Goal: Task Accomplishment & Management: Use online tool/utility

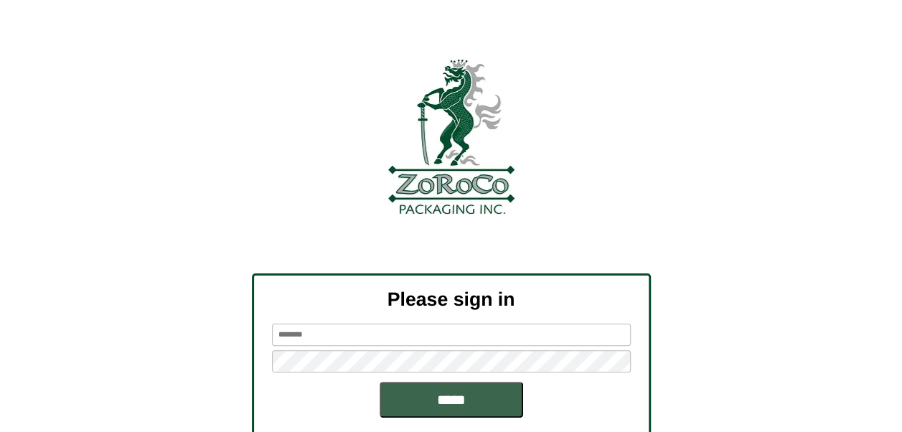
type input "******"
drag, startPoint x: 626, startPoint y: 213, endPoint x: 653, endPoint y: 463, distance: 251.3
drag, startPoint x: 653, startPoint y: 463, endPoint x: 227, endPoint y: 69, distance: 580.6
click at [223, 65] on div at bounding box center [451, 137] width 902 height 154
click at [444, 396] on input "*****" at bounding box center [452, 400] width 144 height 36
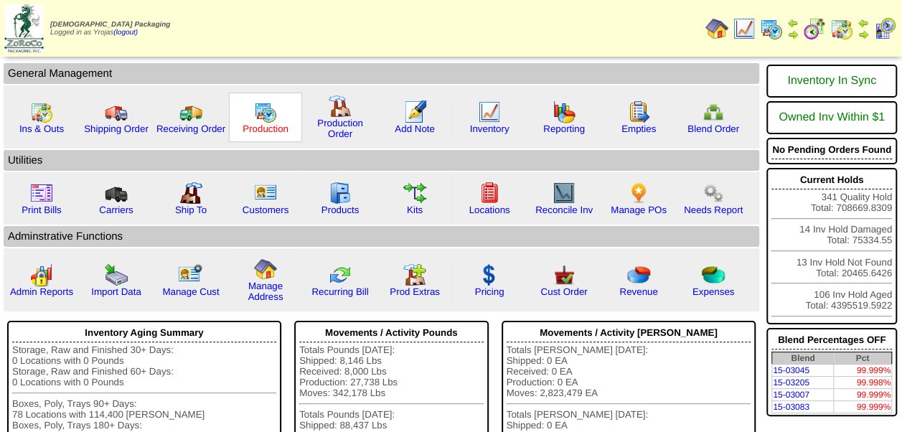
click at [268, 128] on link "Production" at bounding box center [266, 128] width 46 height 11
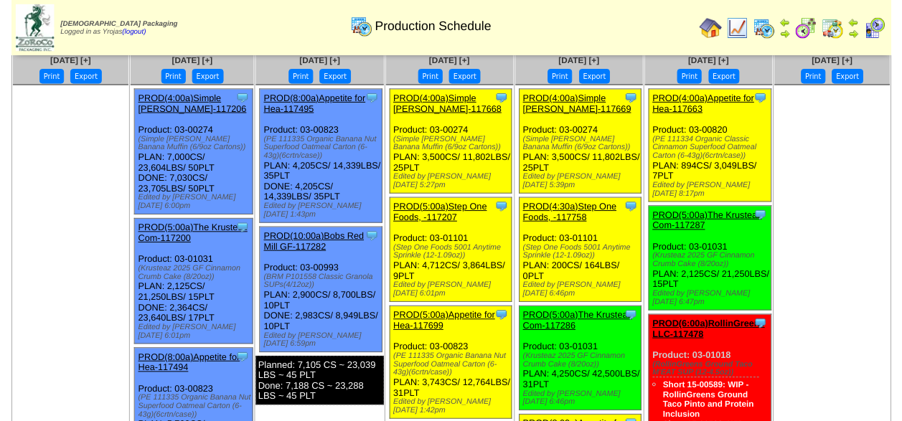
scroll to position [72, 0]
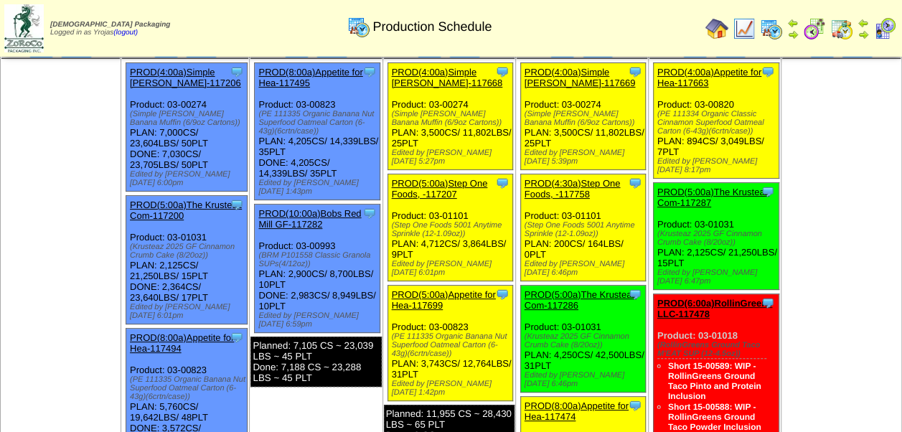
click at [434, 182] on link "PROD(5:00a)Step One Foods, -117207" at bounding box center [440, 189] width 96 height 22
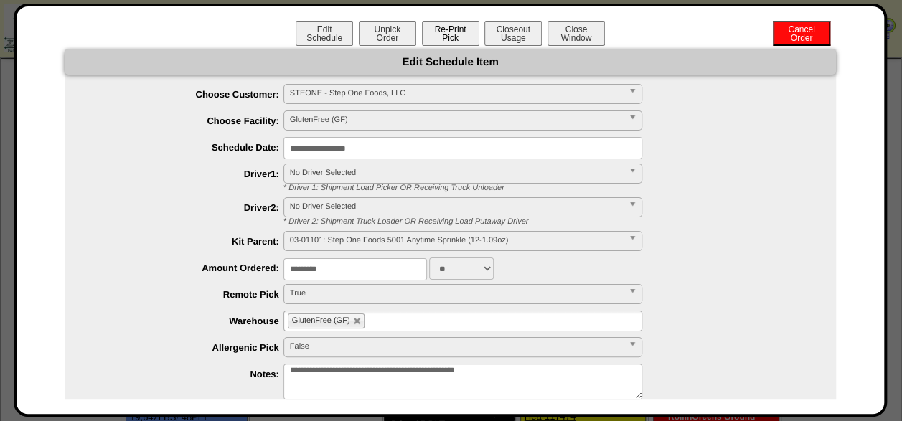
click at [446, 34] on button "Re-Print Pick" at bounding box center [450, 33] width 57 height 25
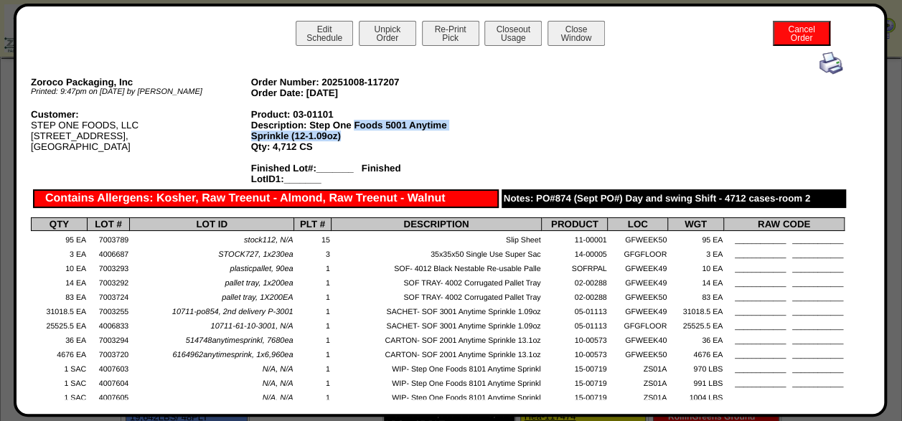
drag, startPoint x: 340, startPoint y: 136, endPoint x: 353, endPoint y: 125, distance: 16.8
click at [353, 125] on div "Description: Step One Foods 5001 Anytime Sprinkle (12-1.09oz)" at bounding box center [361, 131] width 220 height 22
drag, startPoint x: 353, startPoint y: 125, endPoint x: 365, endPoint y: 126, distance: 11.6
